Goal: Information Seeking & Learning: Learn about a topic

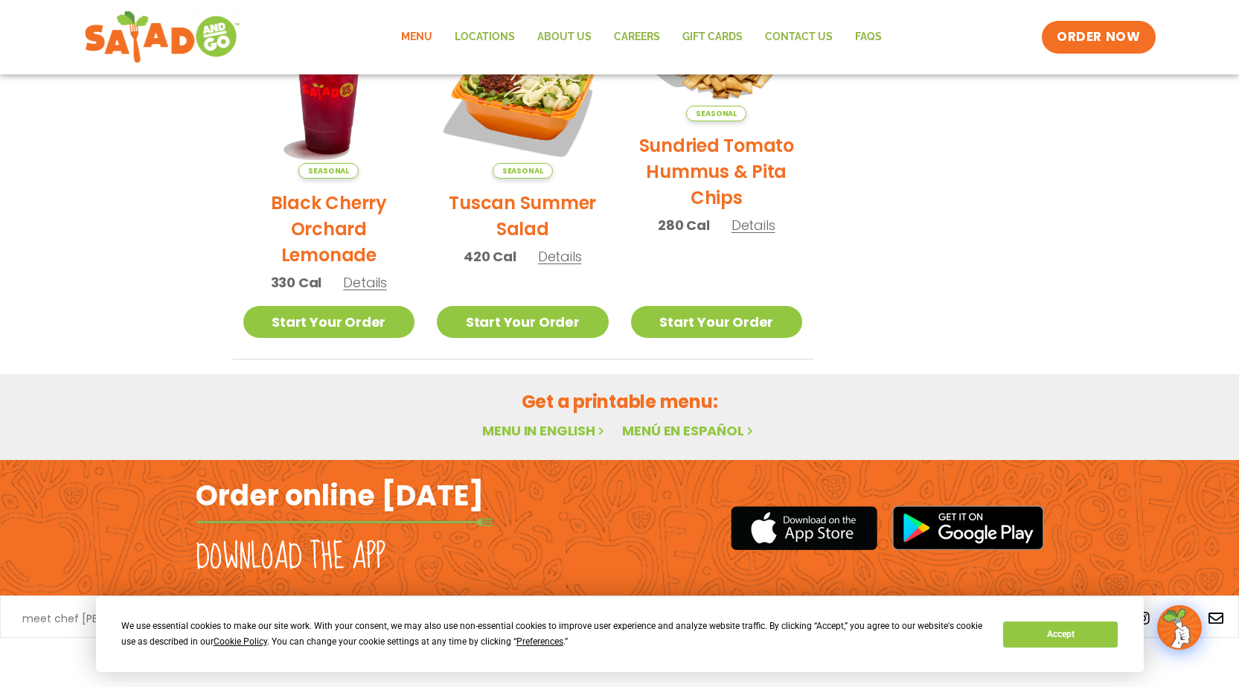
scroll to position [789, 0]
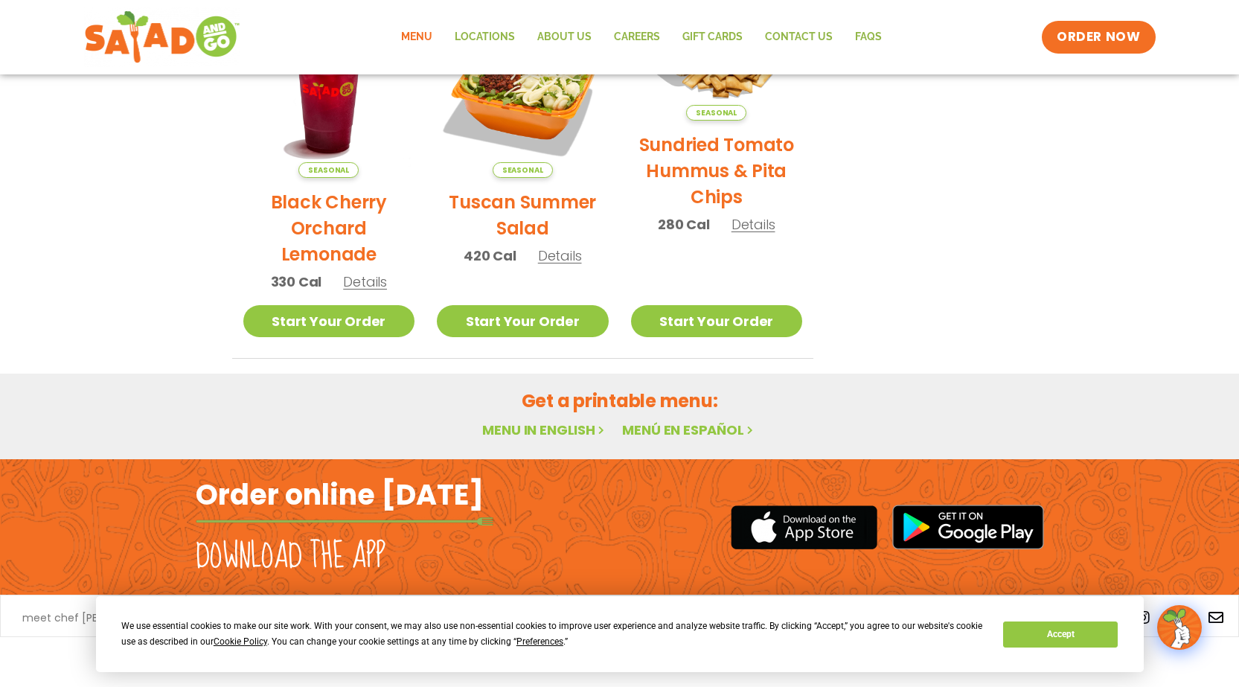
click at [415, 29] on link "Menu" at bounding box center [417, 37] width 54 height 34
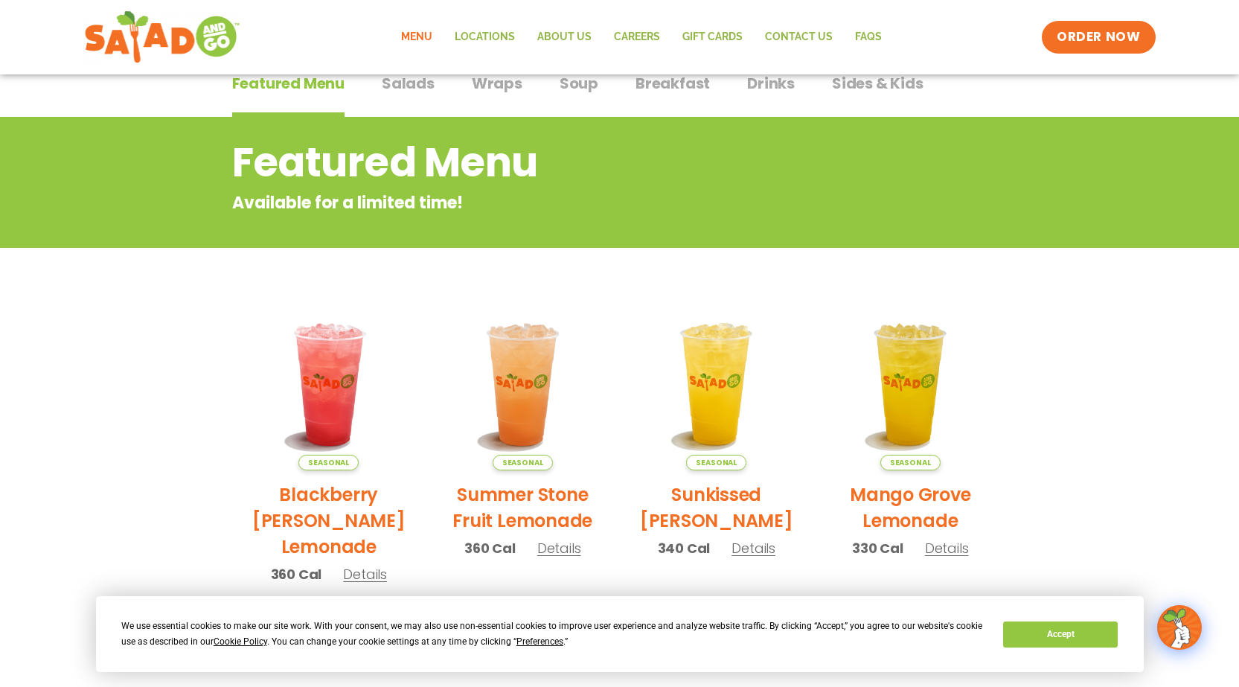
scroll to position [119, 0]
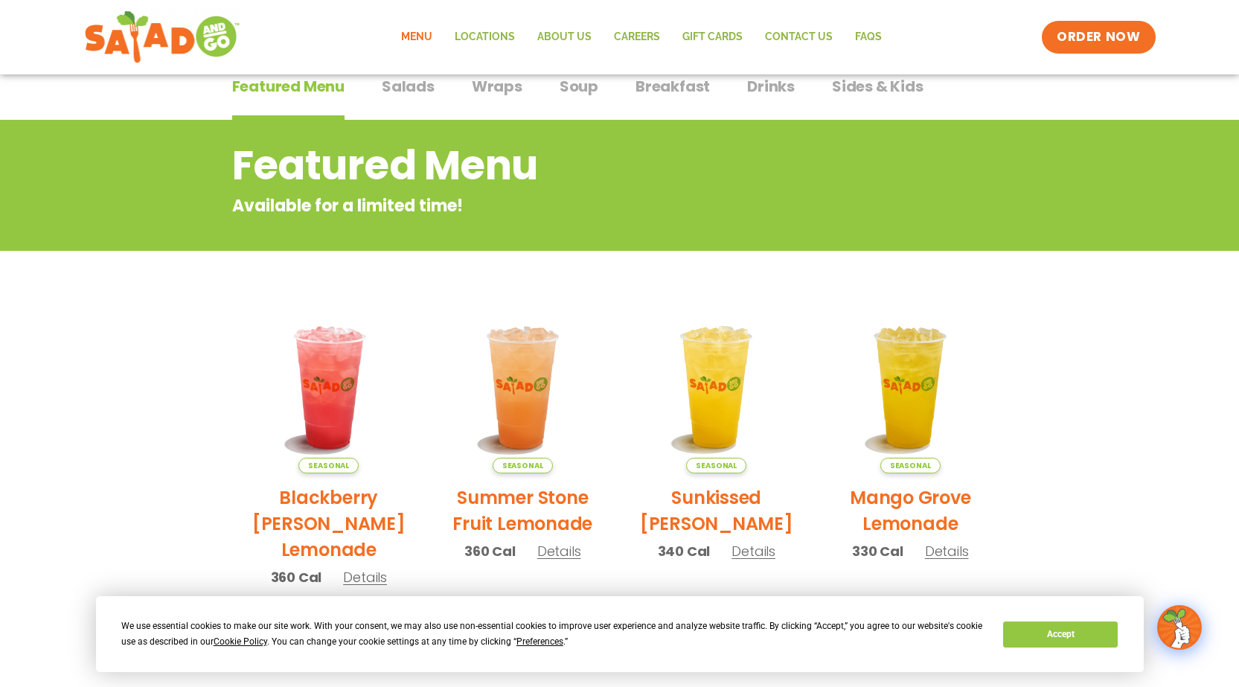
click at [691, 91] on span "Breakfast" at bounding box center [673, 86] width 74 height 22
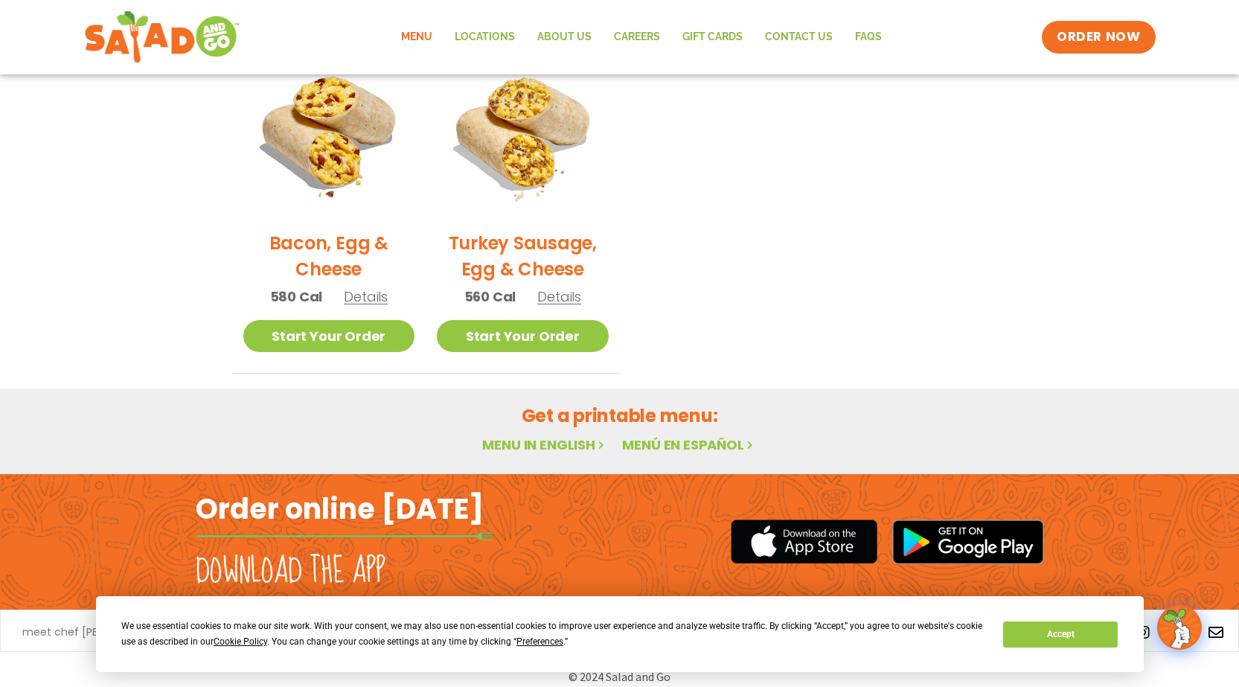
scroll to position [761, 0]
